Goal: Complete application form

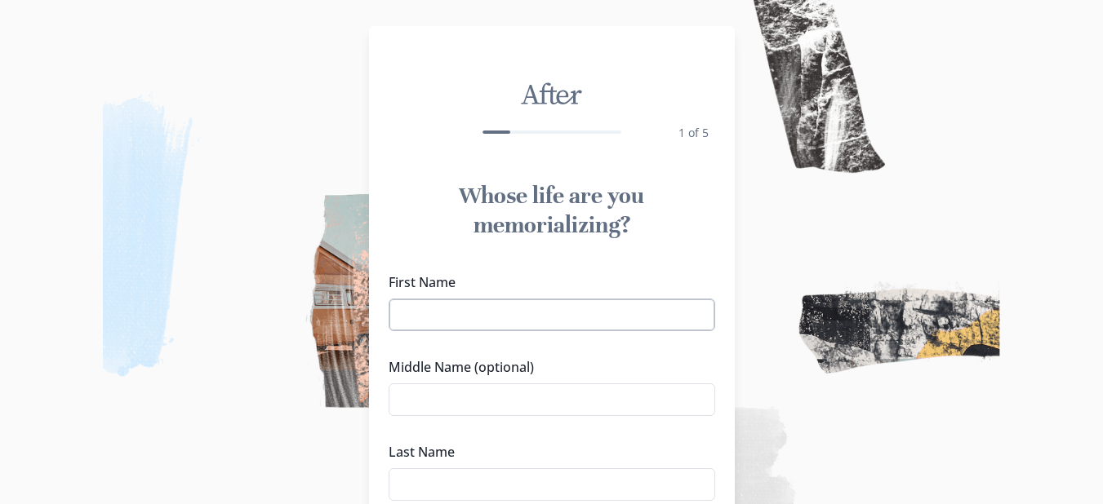
click at [503, 328] on input "First Name" at bounding box center [552, 315] width 326 height 33
type input "[PERSON_NAME]"
type input "S"
type input "[PERSON_NAME]"
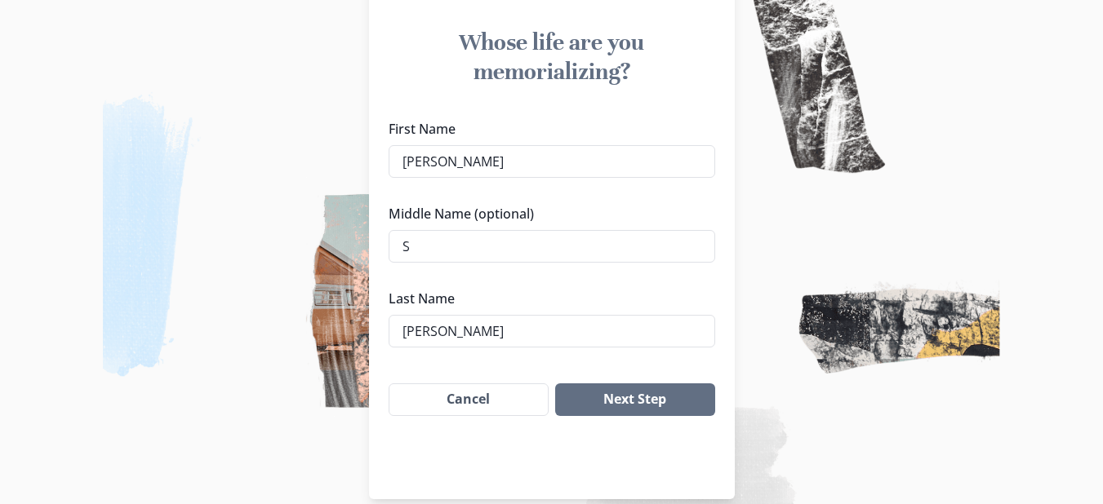
scroll to position [154, 0]
click at [621, 406] on button "Next Step" at bounding box center [634, 399] width 159 height 33
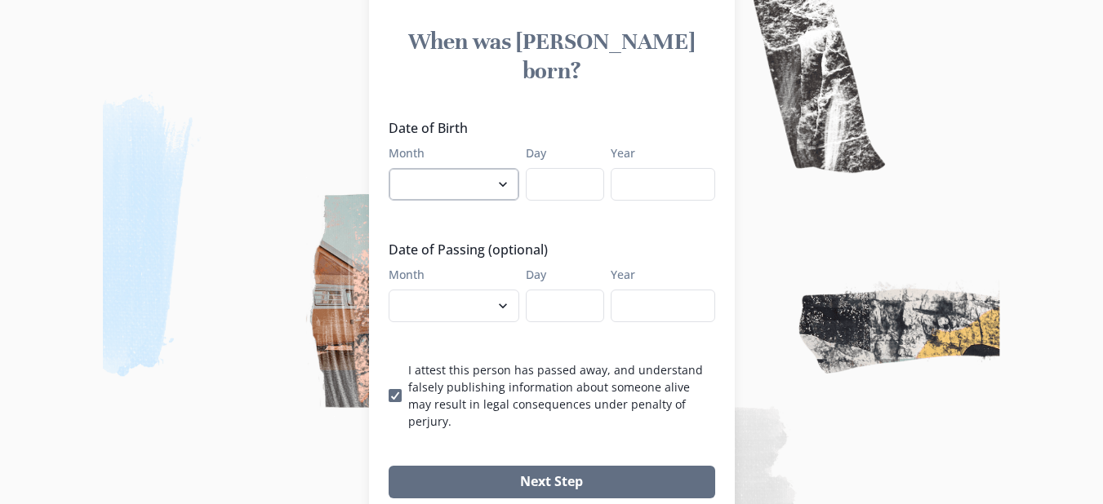
click at [500, 168] on select "January February March April May June July August September October November De…" at bounding box center [454, 184] width 131 height 33
click at [513, 168] on select "January February March April May June July August September October November De…" at bounding box center [454, 184] width 131 height 33
select select "5"
click at [394, 168] on select "January February March April May June July August September October November De…" at bounding box center [454, 184] width 131 height 33
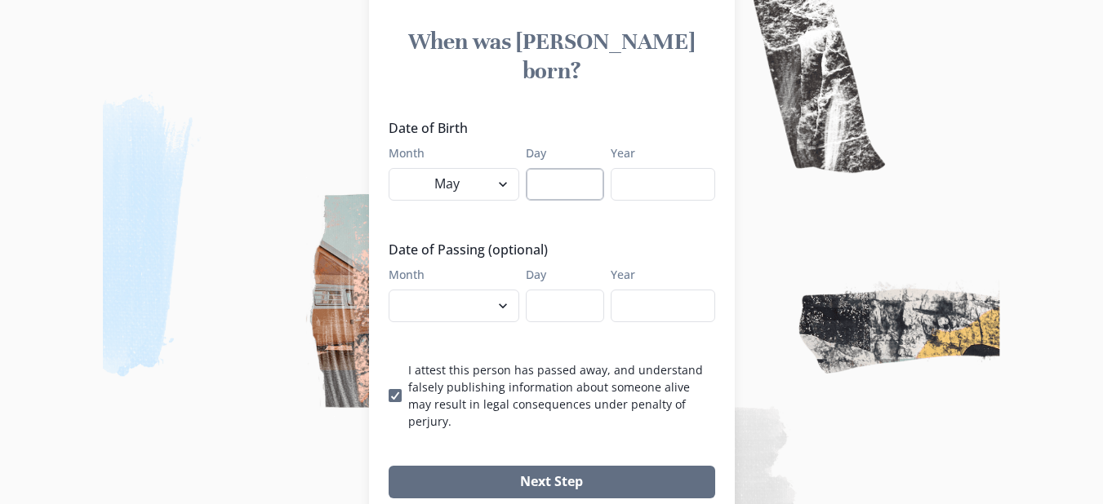
click at [571, 168] on input "Day" at bounding box center [565, 184] width 78 height 33
type input "15"
click at [672, 168] on input "Year" at bounding box center [663, 184] width 104 height 33
type input "1980"
click at [504, 290] on select "January February March April May June July August September October November De…" at bounding box center [454, 306] width 131 height 33
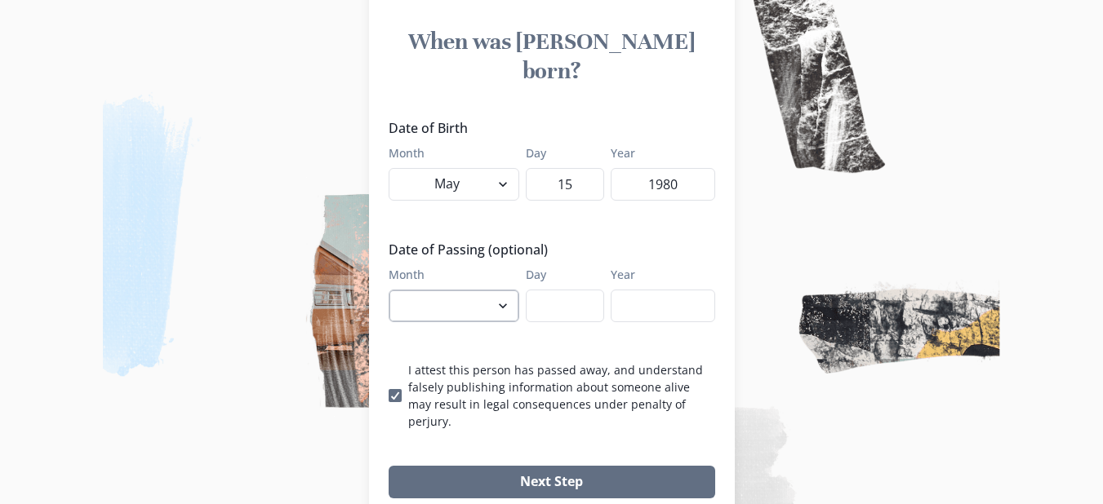
select select "8"
click at [394, 290] on select "January February March April May June July August September October November De…" at bounding box center [454, 306] width 131 height 33
click at [571, 290] on input "Day" at bounding box center [565, 306] width 78 height 33
type input "25"
click at [683, 290] on input "Year" at bounding box center [663, 306] width 104 height 33
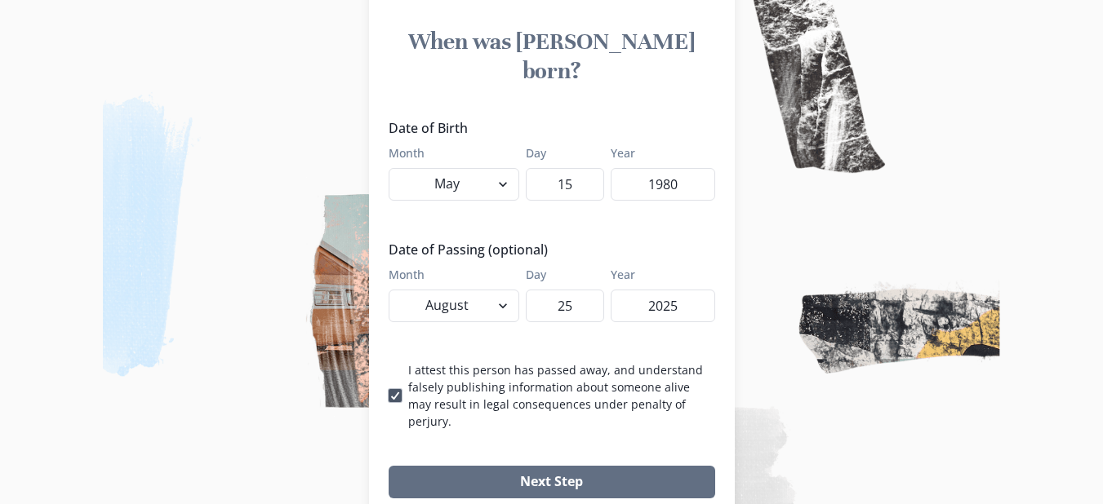
type input "2025"
click at [400, 392] on icon at bounding box center [395, 396] width 10 height 8
click at [389, 395] on input "I attest this person has passed away, and understand falsely publishing informa…" at bounding box center [388, 395] width 1 height 1
click at [400, 389] on span at bounding box center [395, 395] width 13 height 13
click at [389, 395] on input "I attest this person has passed away, and understand falsely publishing informa…" at bounding box center [388, 395] width 1 height 1
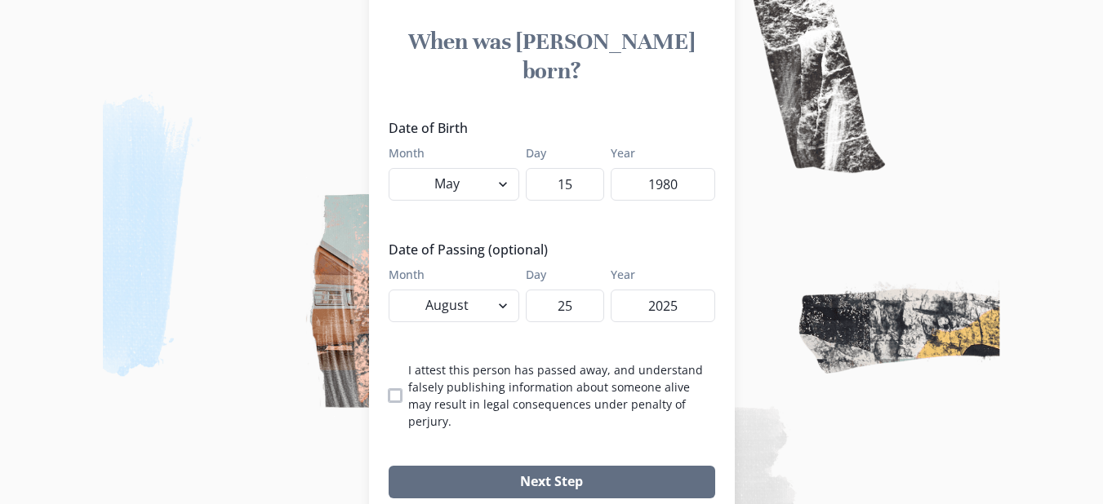
checkbox input "true"
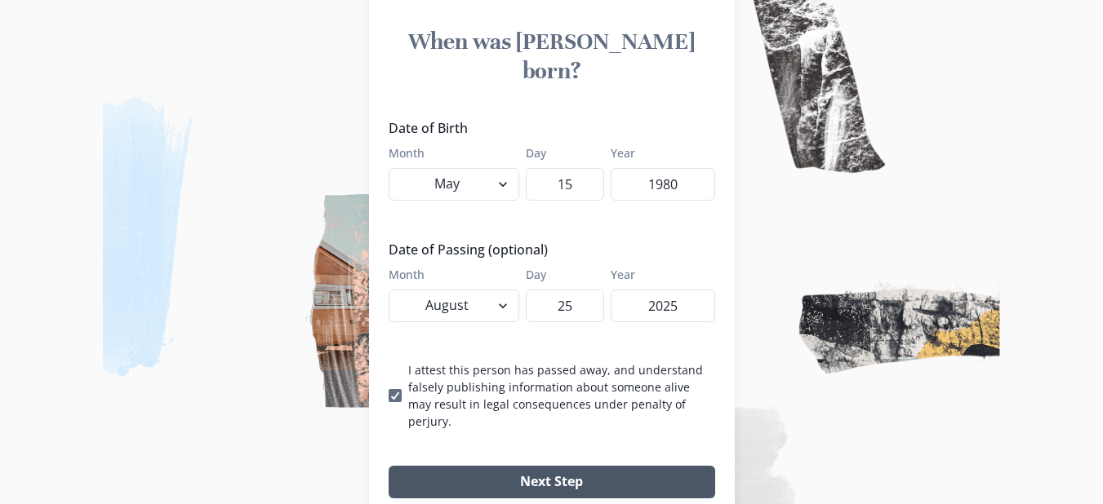
click at [492, 466] on button "Next Step" at bounding box center [552, 482] width 326 height 33
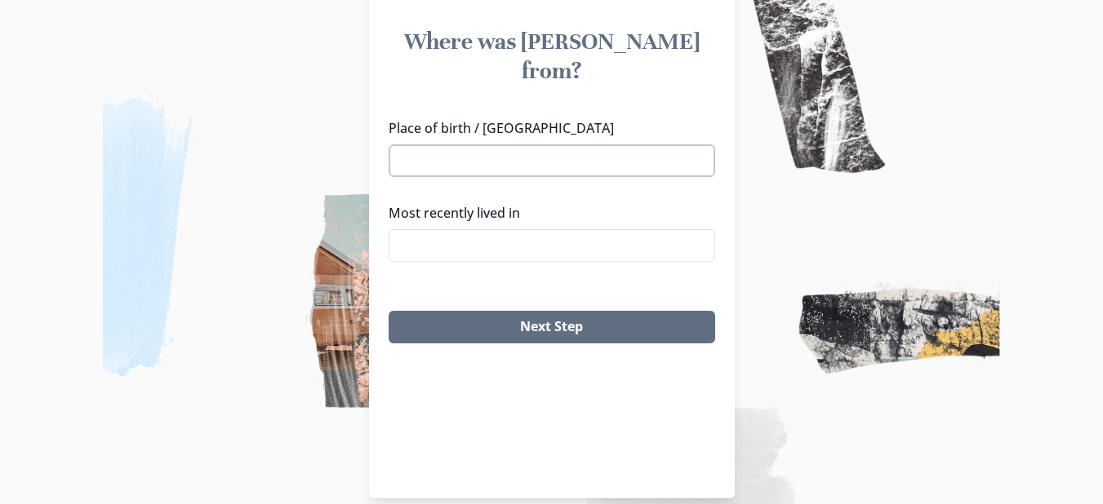
click at [438, 144] on input "Place of birth / [GEOGRAPHIC_DATA]" at bounding box center [552, 160] width 326 height 33
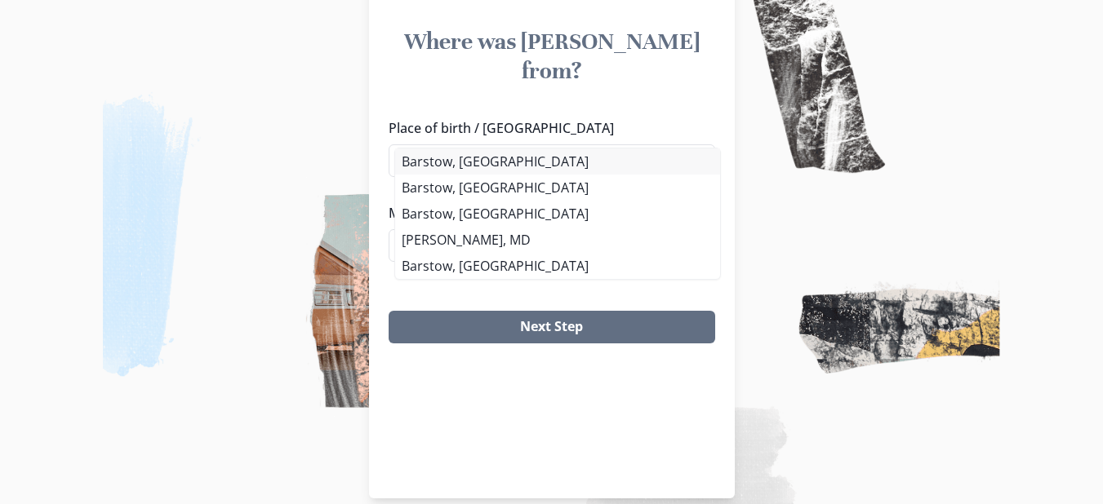
click at [442, 163] on li "Barstow, [GEOGRAPHIC_DATA]" at bounding box center [557, 162] width 325 height 26
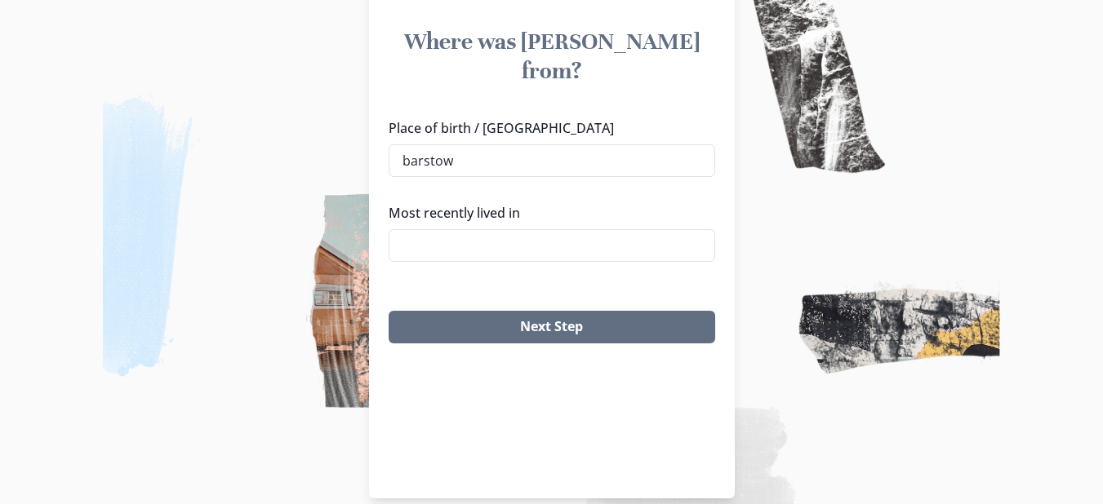
type input "Barstow, [GEOGRAPHIC_DATA]"
click at [459, 229] on input "Most recently lived in" at bounding box center [552, 245] width 326 height 33
click at [447, 251] on li "[GEOGRAPHIC_DATA], [GEOGRAPHIC_DATA]" at bounding box center [557, 245] width 309 height 24
type input "[GEOGRAPHIC_DATA], [GEOGRAPHIC_DATA]"
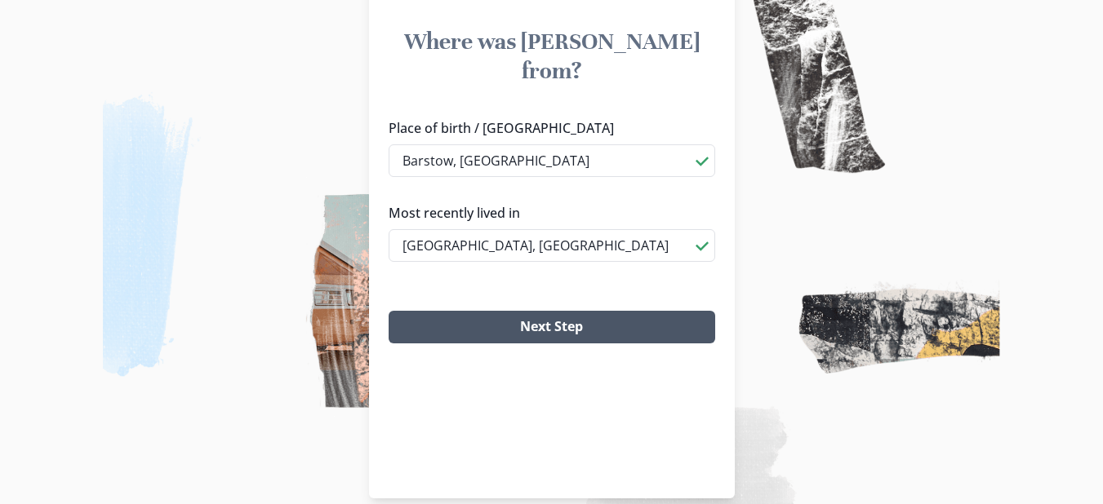
click at [528, 311] on button "Next Step" at bounding box center [552, 327] width 326 height 33
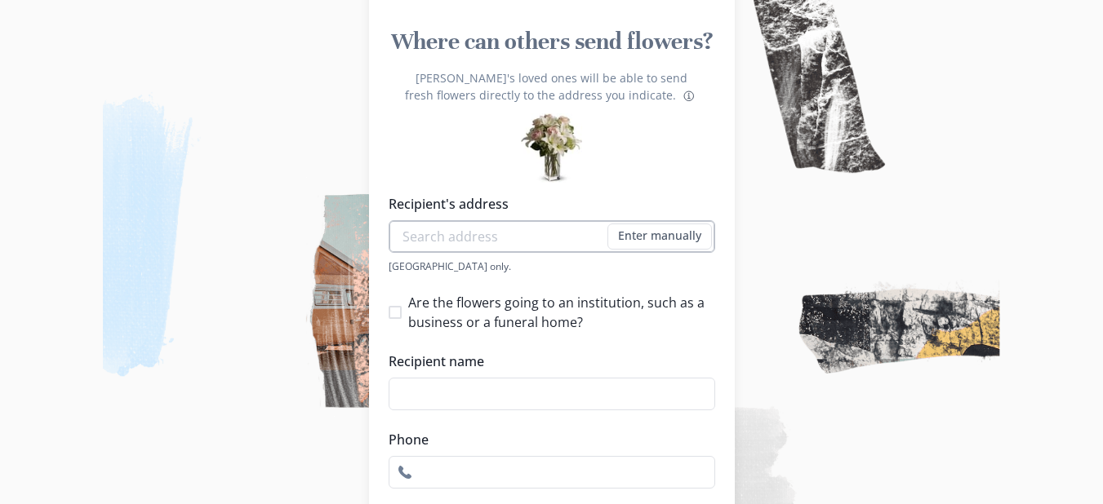
click at [462, 231] on input "Recipient's address" at bounding box center [552, 236] width 326 height 33
type input "[STREET_ADDRESS]"
click at [448, 396] on input "Recipient name" at bounding box center [552, 394] width 326 height 33
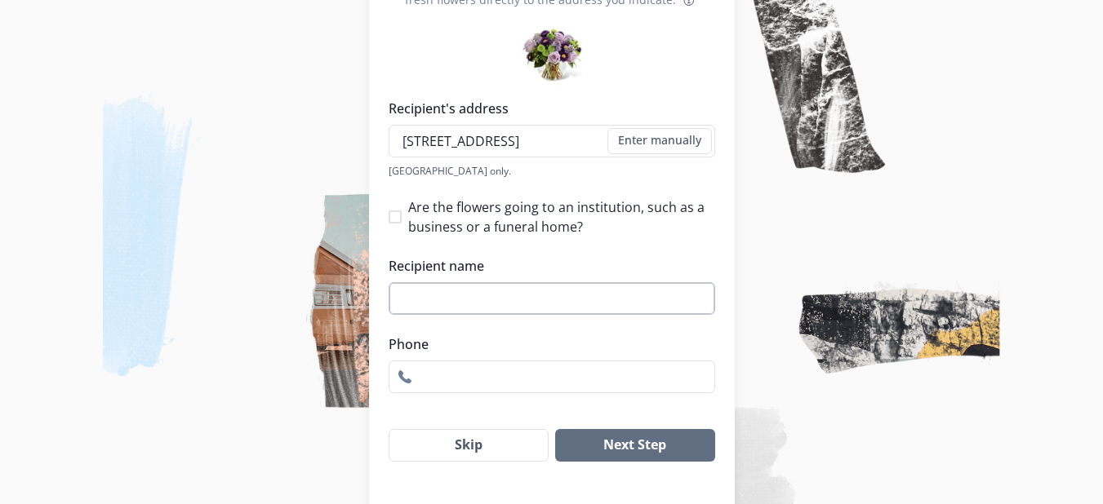
scroll to position [262, 0]
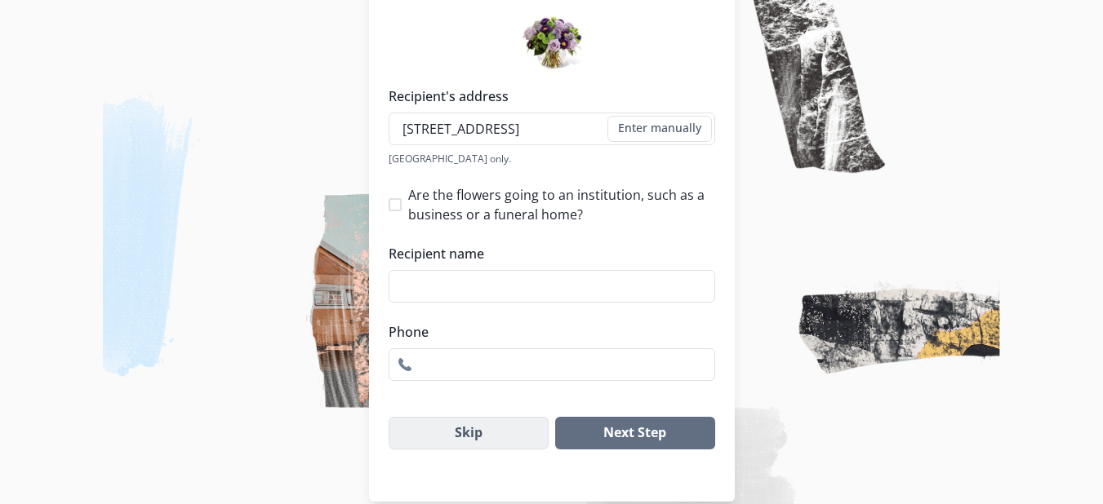
click at [478, 424] on button "Skip" at bounding box center [469, 433] width 161 height 33
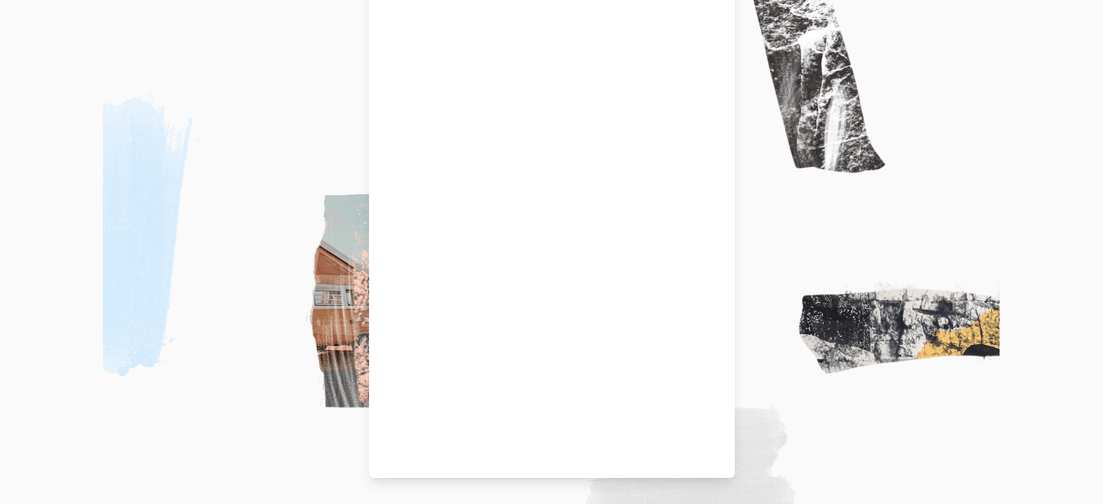
scroll to position [175, 0]
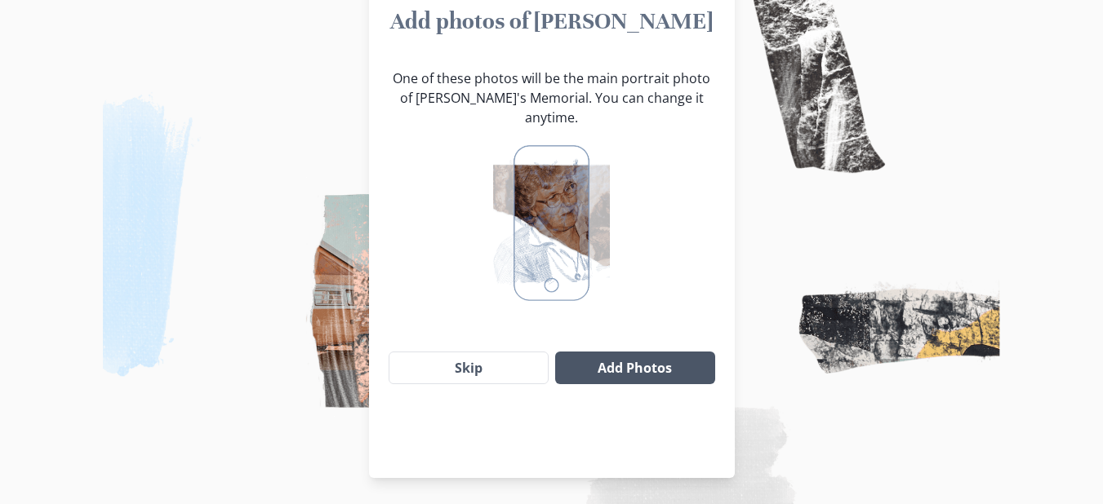
click at [619, 352] on button "Add Photos" at bounding box center [634, 368] width 159 height 33
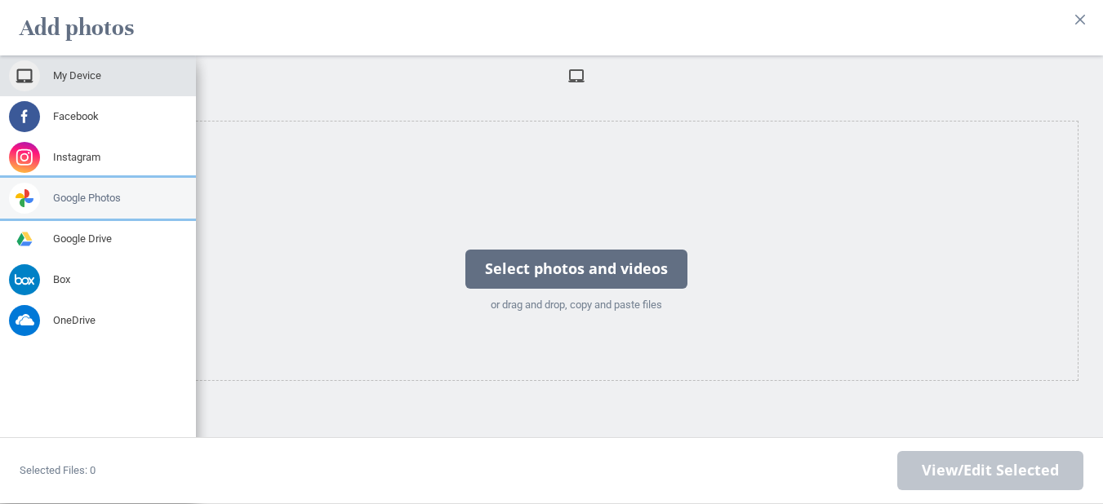
click at [40, 184] on div "Google Photos" at bounding box center [98, 198] width 196 height 41
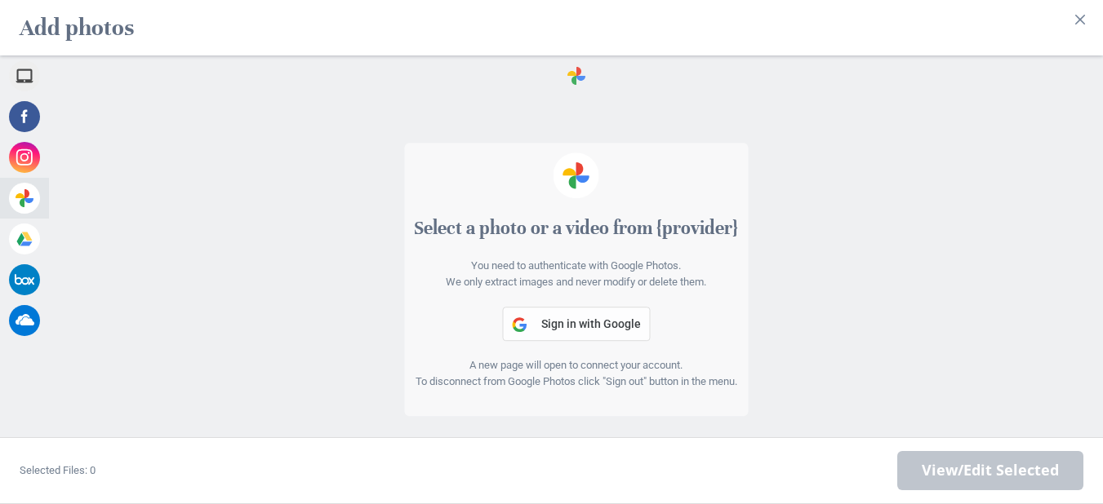
click at [582, 318] on span "Sign in with Google" at bounding box center [591, 324] width 100 height 13
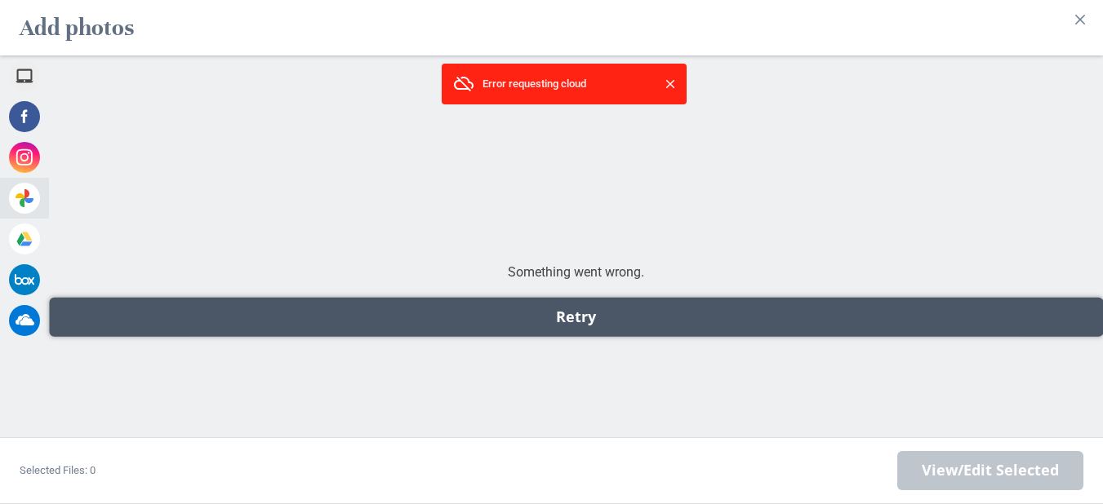
click at [548, 313] on div "Retry" at bounding box center [576, 317] width 1054 height 39
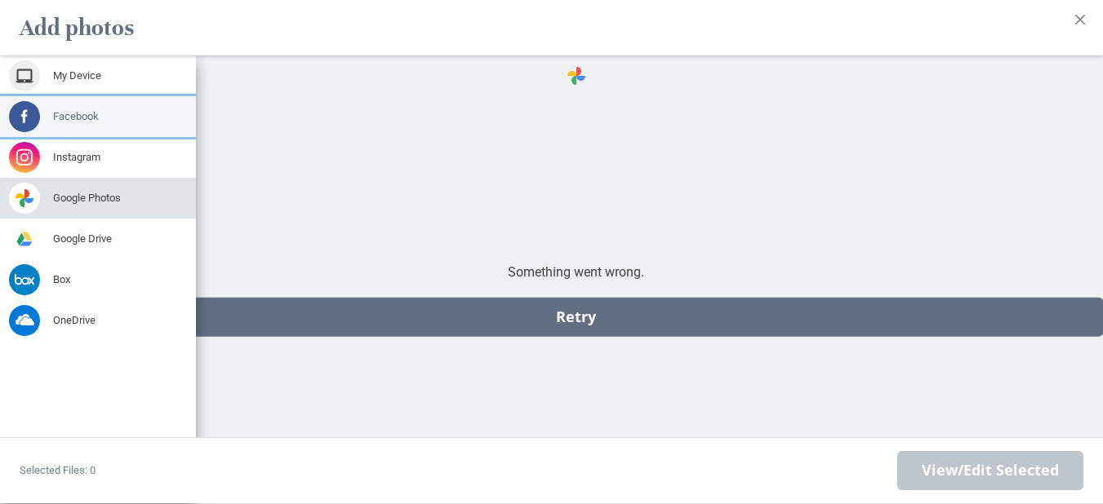
click at [41, 96] on div "Facebook" at bounding box center [98, 116] width 196 height 41
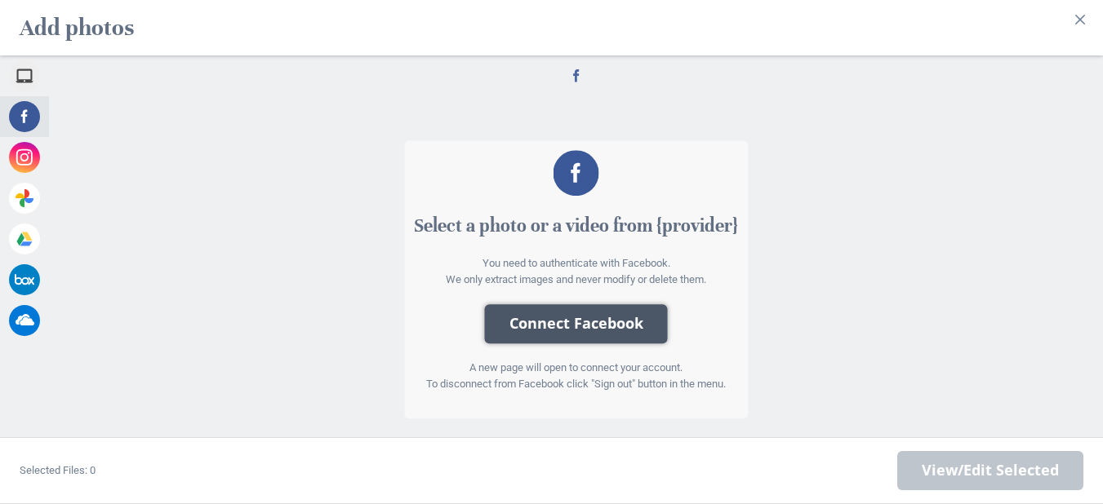
click at [538, 308] on button "Connect Facebook" at bounding box center [576, 323] width 183 height 39
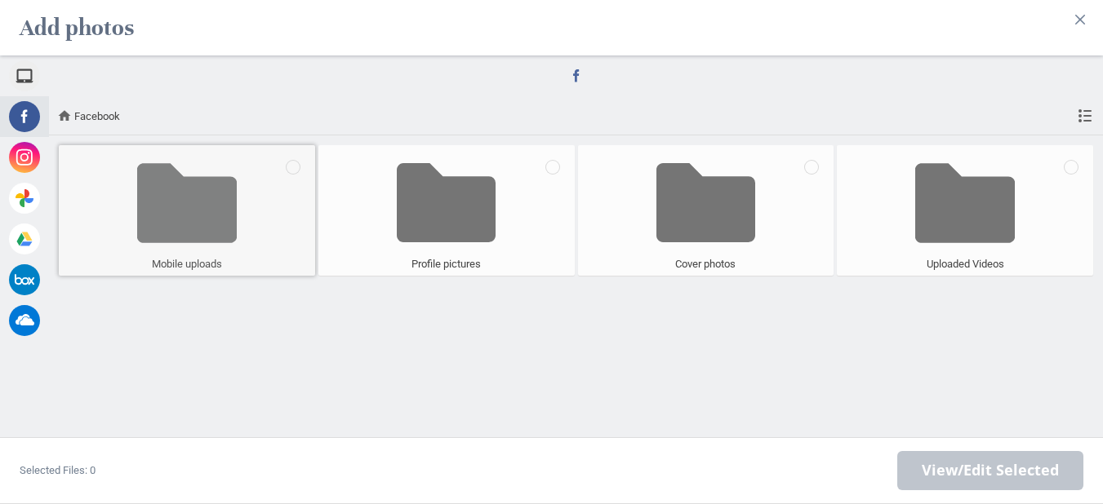
click at [221, 215] on span at bounding box center [187, 203] width 100 height 108
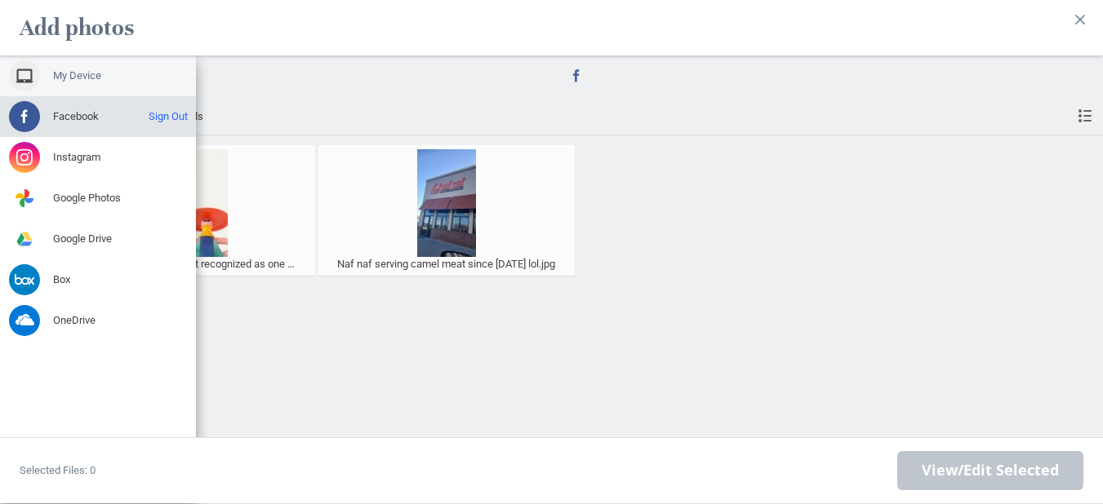
click at [65, 69] on span "My Device" at bounding box center [77, 76] width 48 height 15
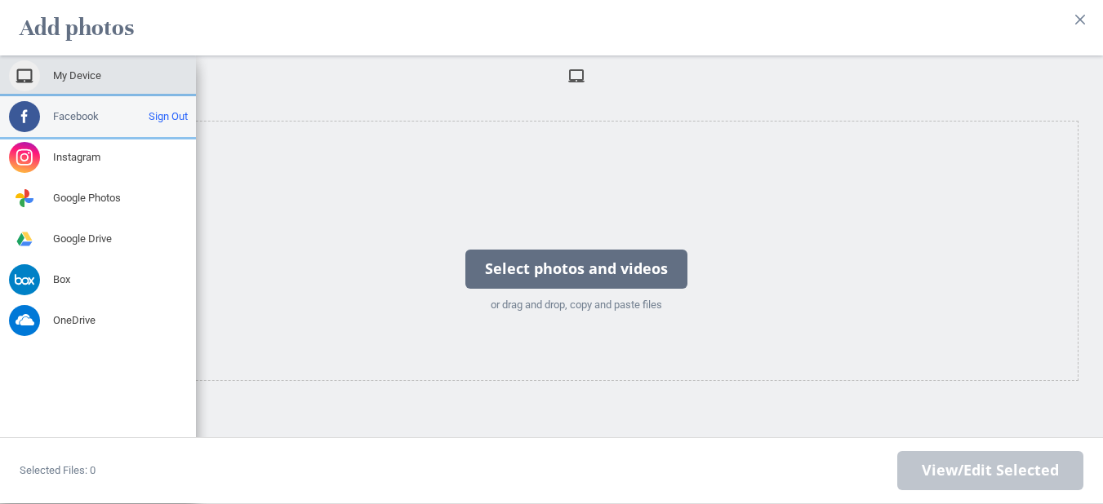
click at [23, 101] on span at bounding box center [24, 116] width 31 height 31
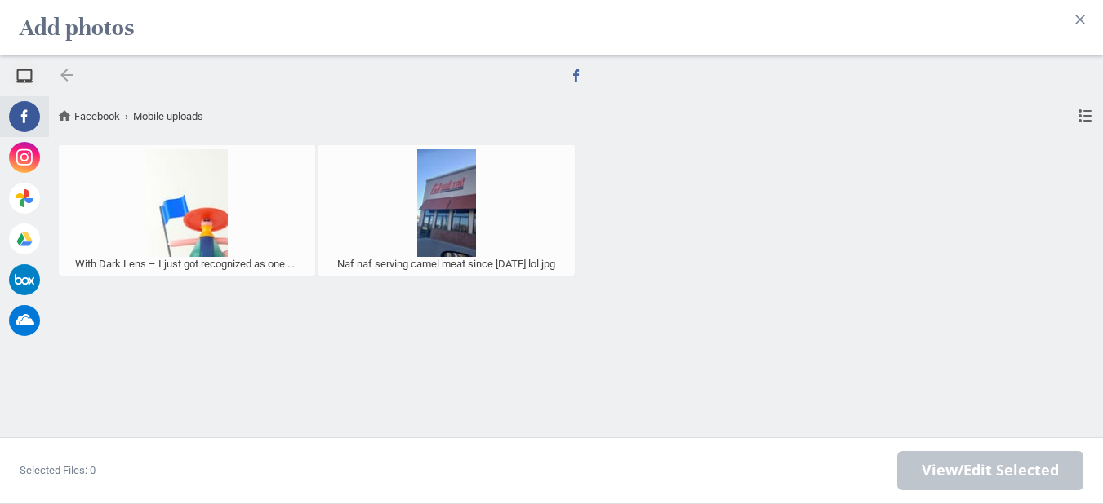
click at [64, 65] on div at bounding box center [67, 75] width 20 height 20
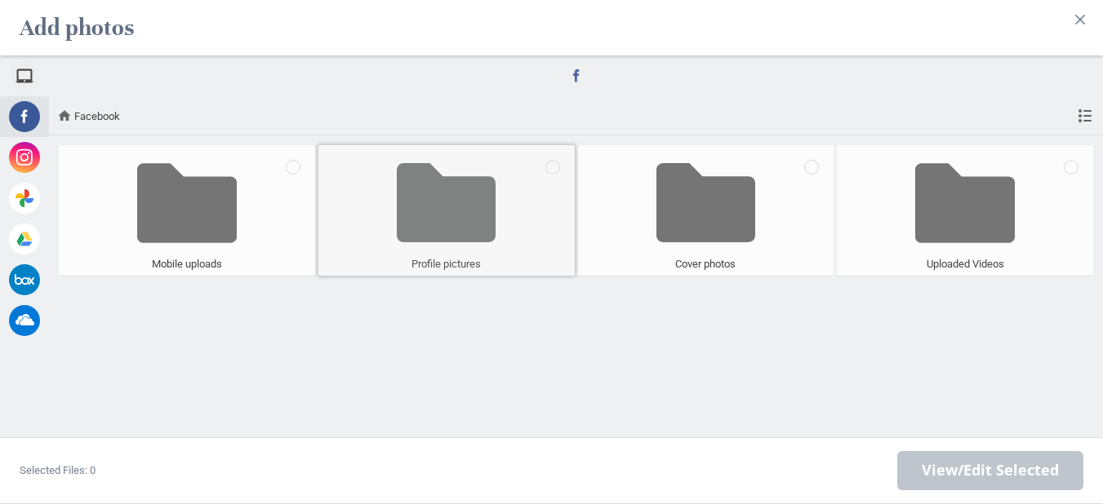
click at [416, 183] on span at bounding box center [447, 203] width 100 height 108
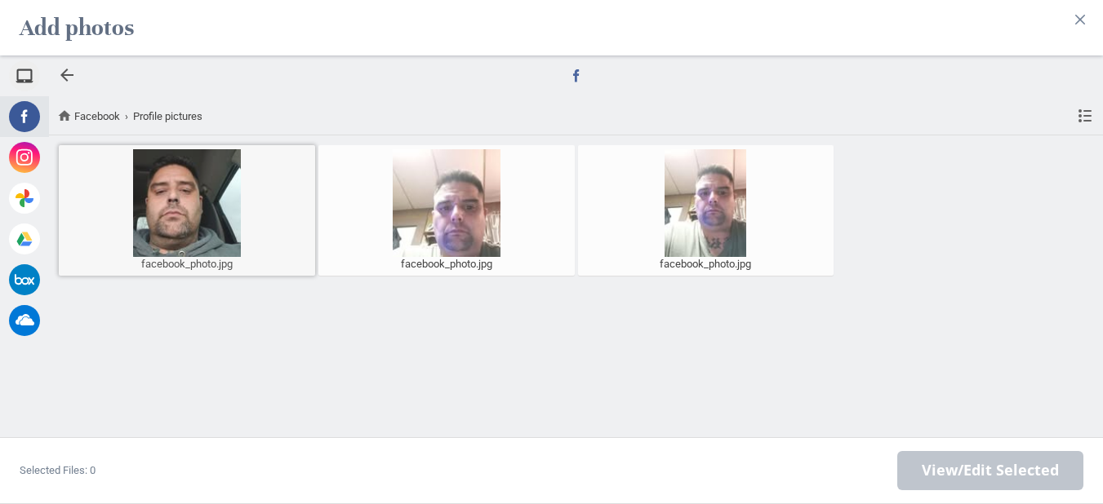
click at [229, 191] on div at bounding box center [187, 203] width 248 height 108
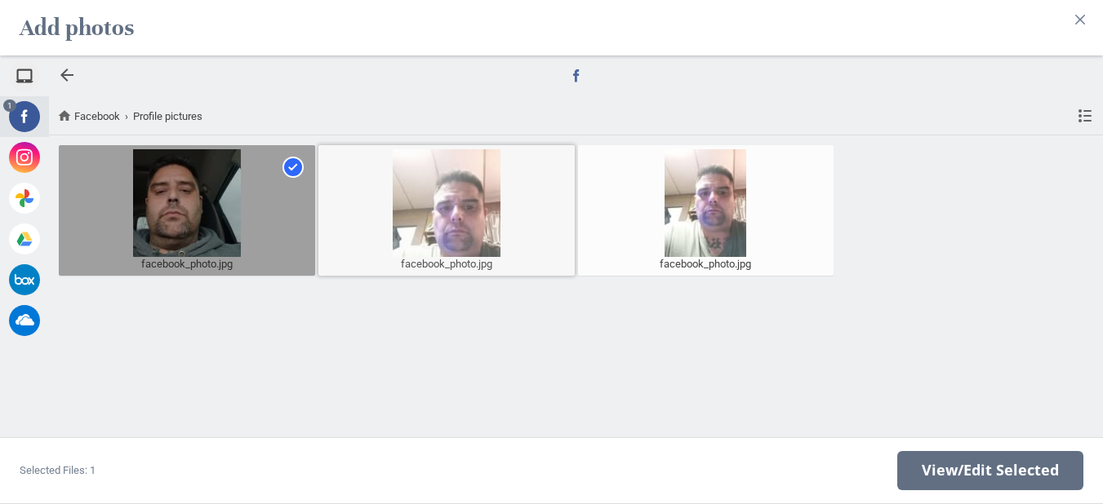
click at [405, 214] on div at bounding box center [446, 203] width 248 height 108
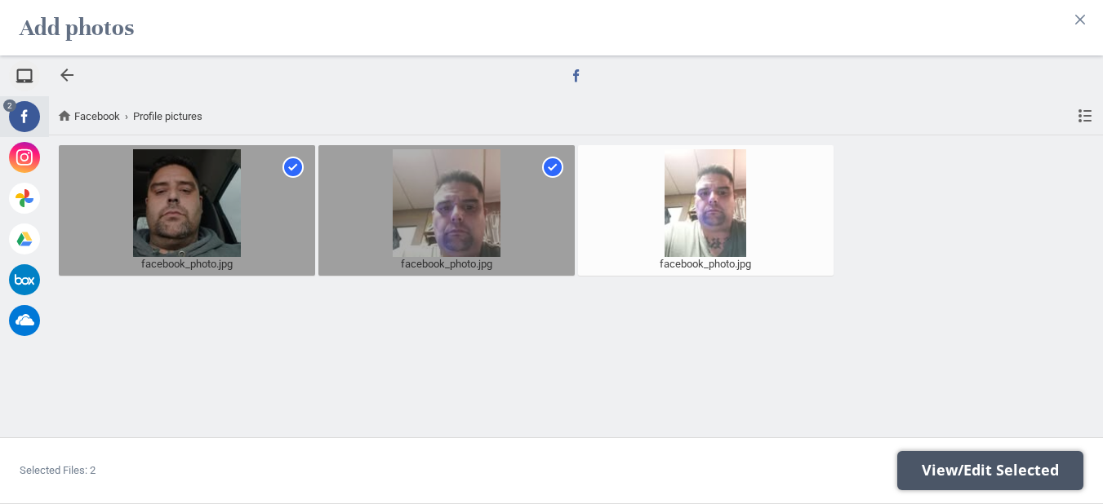
click at [935, 472] on span "View/Edit Selected" at bounding box center [990, 471] width 137 height 18
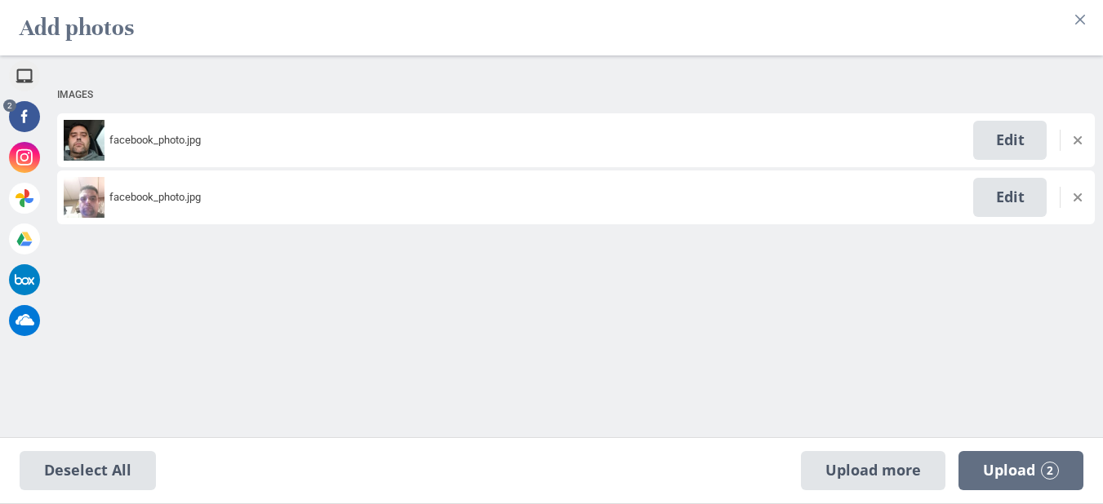
click at [935, 472] on span "Upload more" at bounding box center [873, 470] width 144 height 39
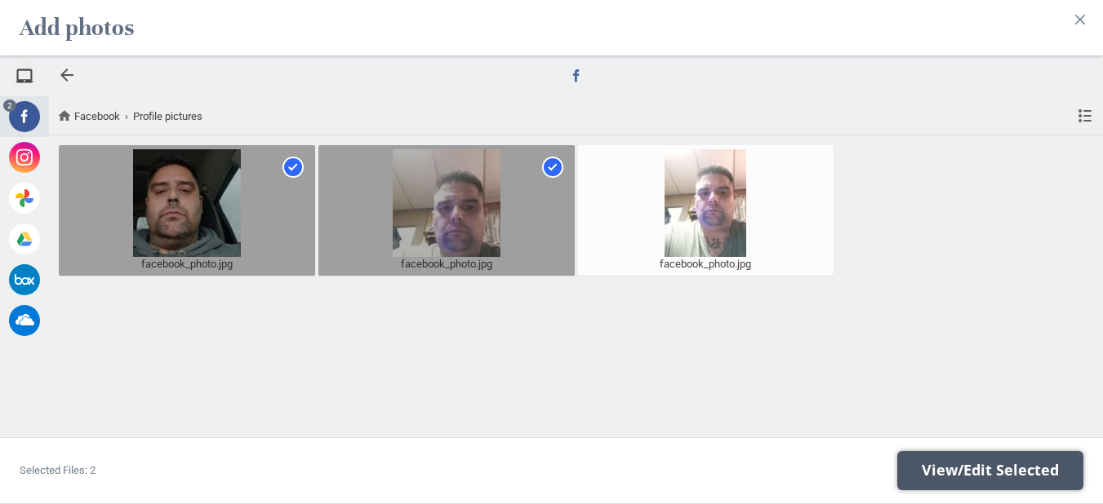
click at [935, 472] on span "View/Edit Selected" at bounding box center [990, 471] width 137 height 18
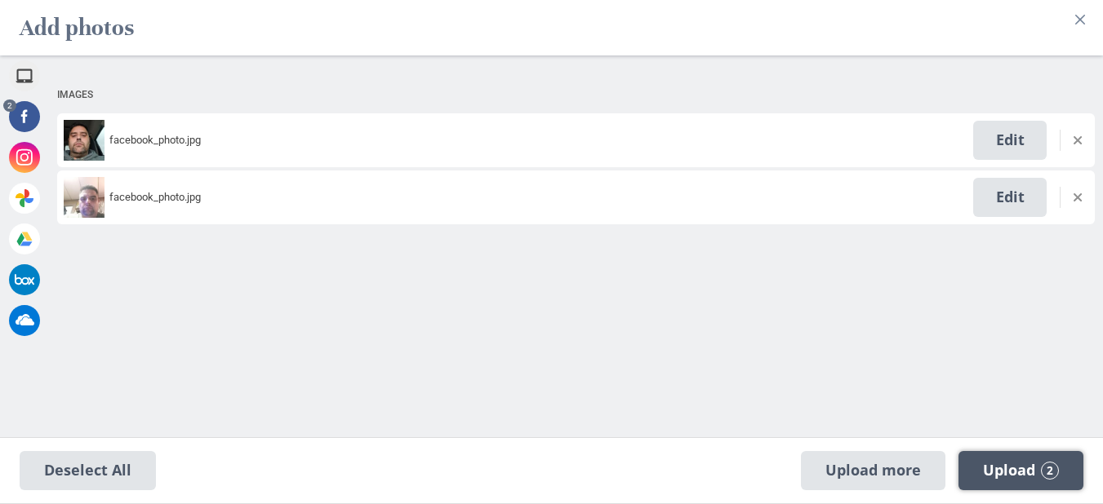
click at [1003, 459] on span "Upload 2" at bounding box center [1020, 470] width 125 height 39
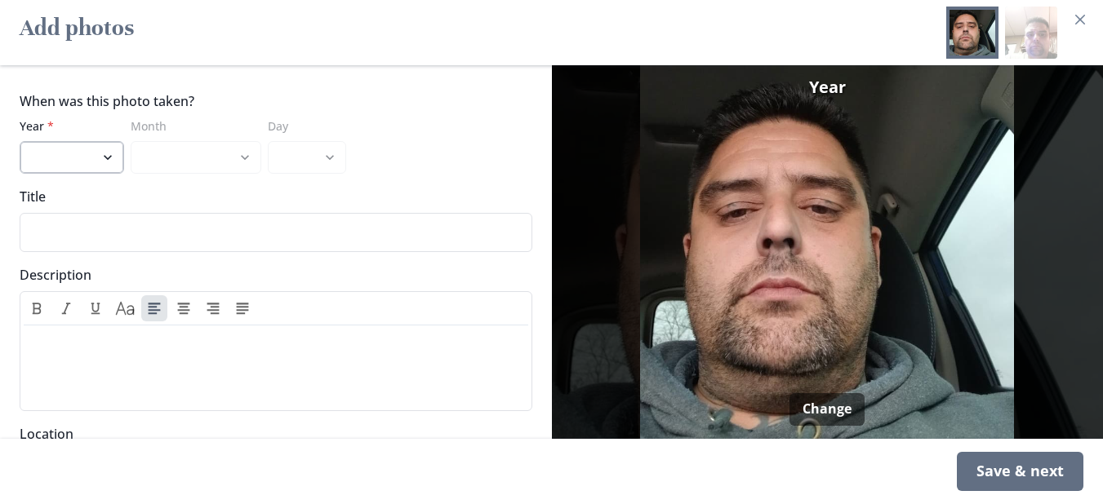
click at [109, 148] on select "2025 2024 2023 2022 2021 2020 2019 2018 2017 2016 2015 2014 2013 2012 2011 2010…" at bounding box center [72, 157] width 104 height 33
select select "2024"
click at [20, 141] on select "2025 2024 2023 2022 2021 2020 2019 2018 2017 2016 2015 2014 2013 2012 2011 2010…" at bounding box center [72, 157] width 104 height 33
click at [239, 143] on select "January February March April May June July August September October November De…" at bounding box center [196, 157] width 131 height 33
select select "11"
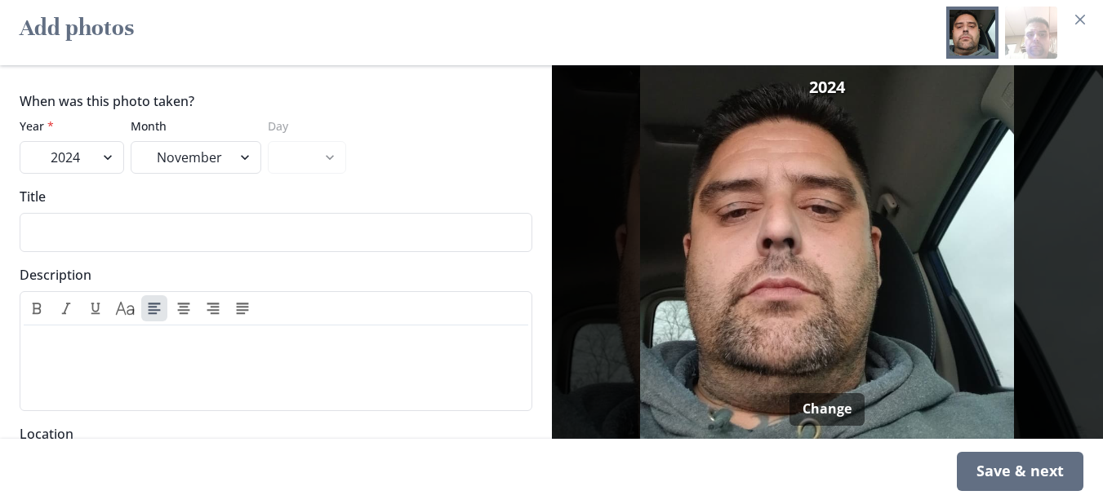
click at [131, 141] on select "January February March April May June July August September October November De…" at bounding box center [196, 157] width 131 height 33
click at [326, 147] on select "1 2 3 4 5 6 7 8 9 10 11 12 13 14 15 16 17 18 19 20 21 22 23 24 25 26 27 28 29 30" at bounding box center [307, 157] width 78 height 33
select select "1"
click at [268, 141] on select "1 2 3 4 5 6 7 8 9 10 11 12 13 14 15 16 17 18 19 20 21 22 23 24 25 26 27 28 29 30" at bounding box center [307, 157] width 78 height 33
click at [217, 220] on input "Title" at bounding box center [276, 232] width 513 height 39
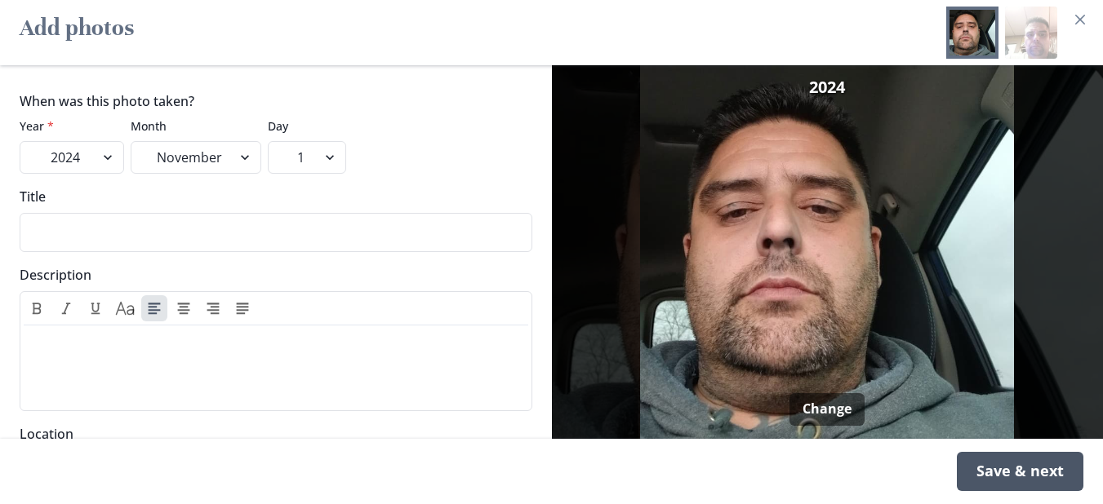
click at [980, 460] on div "Save & next" at bounding box center [1020, 471] width 127 height 39
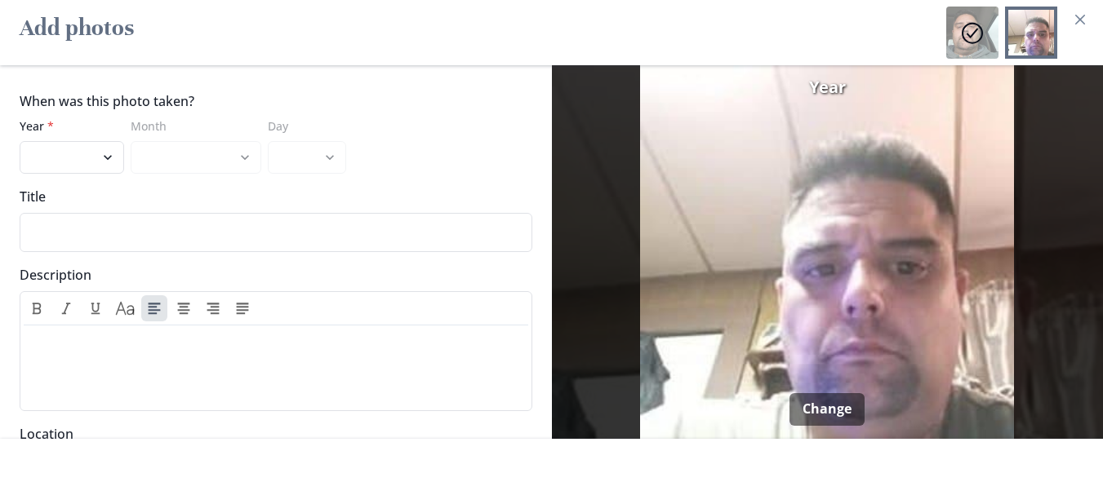
click at [980, 460] on footer "Save" at bounding box center [551, 471] width 1103 height 65
click at [107, 152] on select "2025 2024 2023 2022 2021 2020 2019 2018 2017 2016 2015 2014 2013 2012 2011 2010…" at bounding box center [72, 157] width 104 height 33
select select "2020"
click at [20, 141] on select "2025 2024 2023 2022 2021 2020 2019 2018 2017 2016 2015 2014 2013 2012 2011 2010…" at bounding box center [72, 157] width 104 height 33
click at [232, 141] on select "January February March April May June July August September October November De…" at bounding box center [196, 157] width 131 height 33
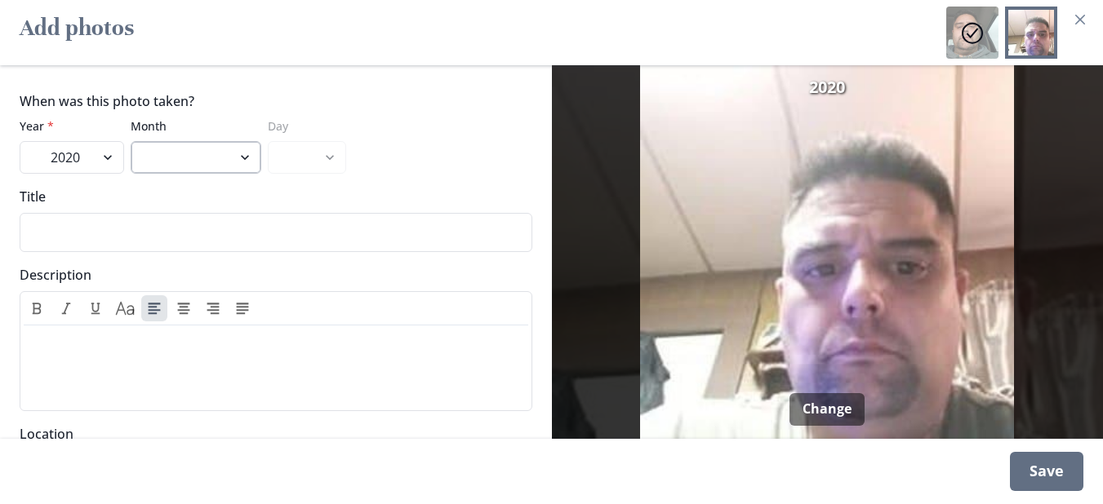
select select "5"
click at [131, 141] on select "January February March April May June July August September October November De…" at bounding box center [196, 157] width 131 height 33
click at [326, 152] on select "1 2 3 4 5 6 7 8 9 10 11 12 13 14 15 16 17 18 19 20 21 22 23 24 25 26 27 28 29 3…" at bounding box center [307, 157] width 78 height 33
select select "9"
click at [268, 141] on select "1 2 3 4 5 6 7 8 9 10 11 12 13 14 15 16 17 18 19 20 21 22 23 24 25 26 27 28 29 3…" at bounding box center [307, 157] width 78 height 33
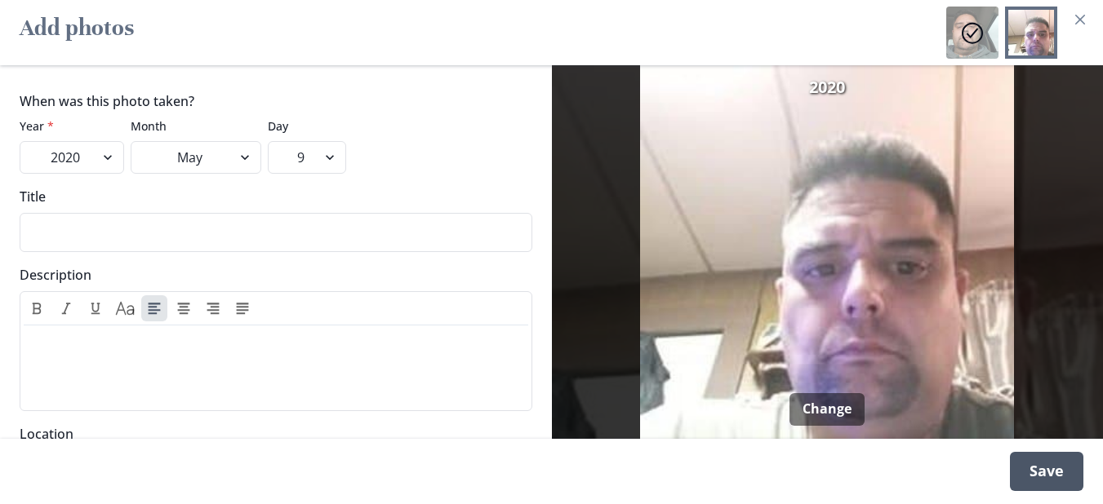
click at [1047, 465] on div "Save" at bounding box center [1046, 471] width 73 height 39
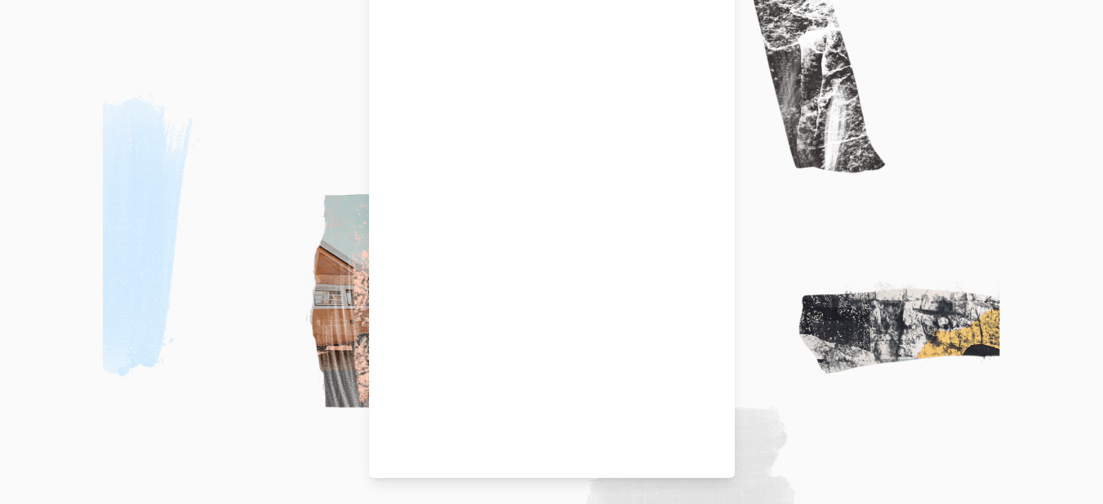
scroll to position [72, 0]
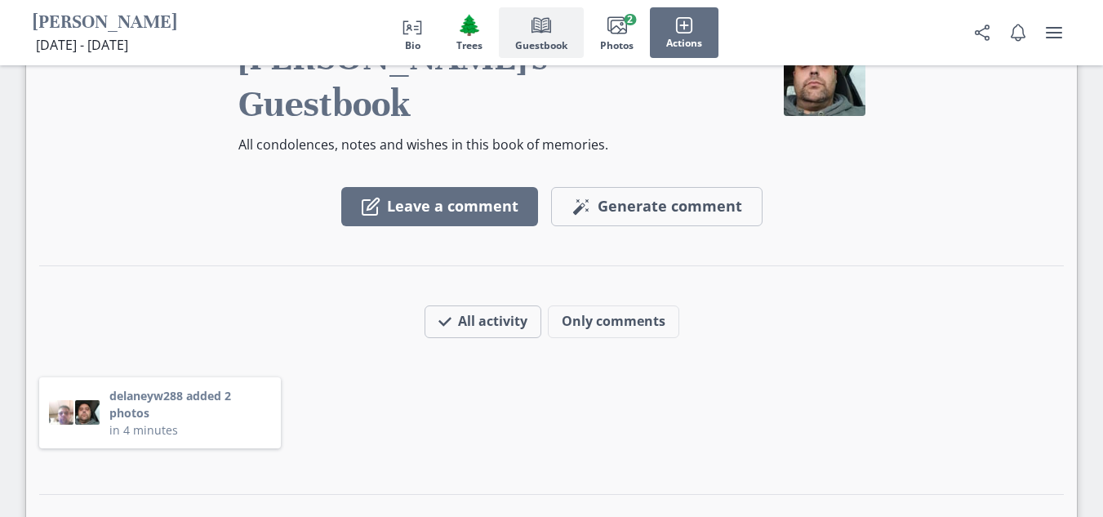
scroll to position [2543, 0]
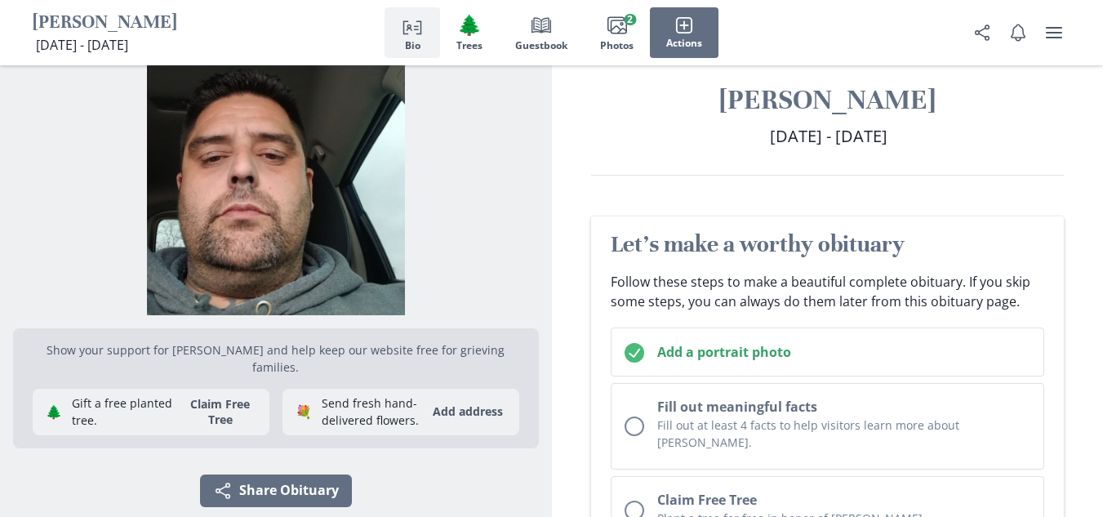
scroll to position [0, 0]
